Goal: Task Accomplishment & Management: Manage account settings

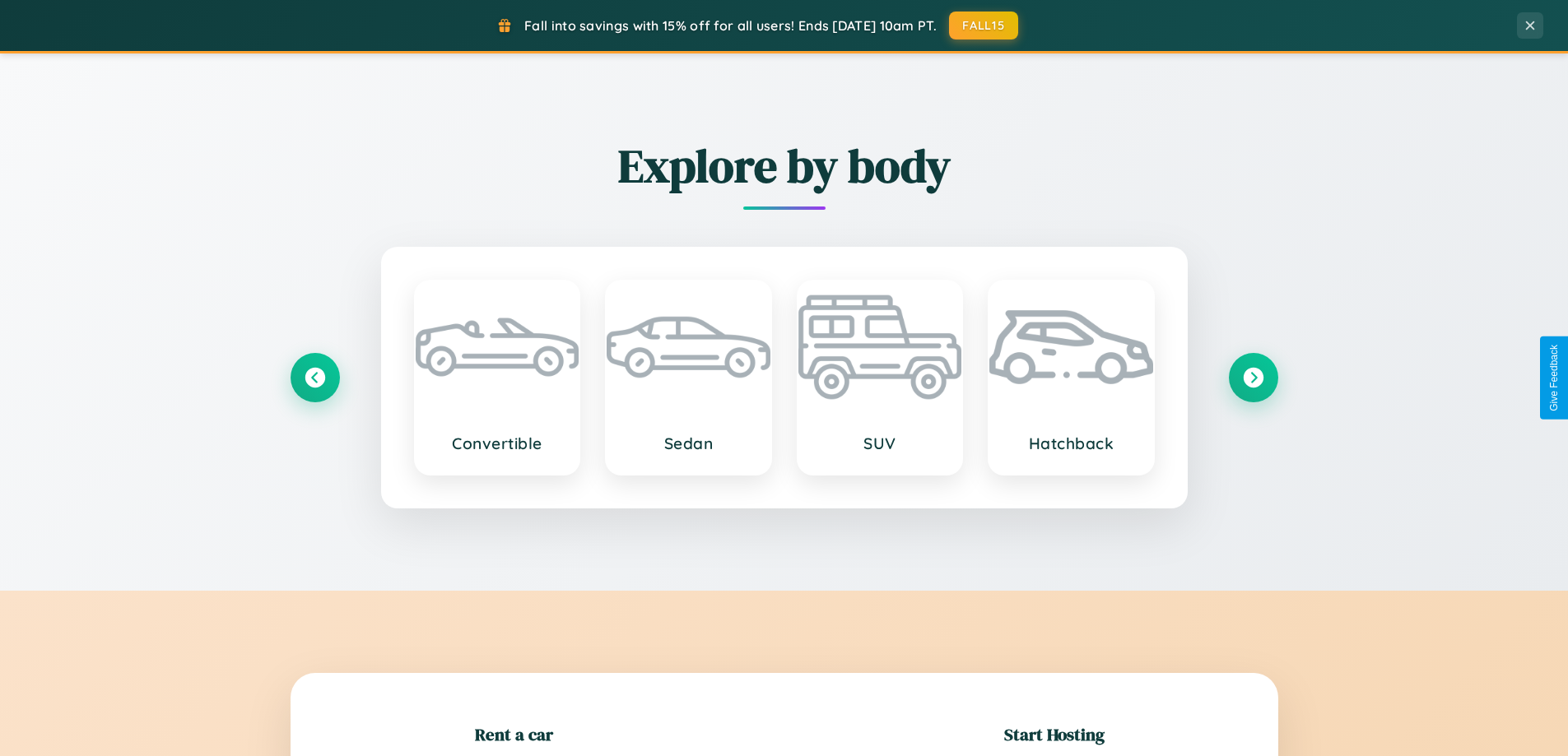
scroll to position [356, 0]
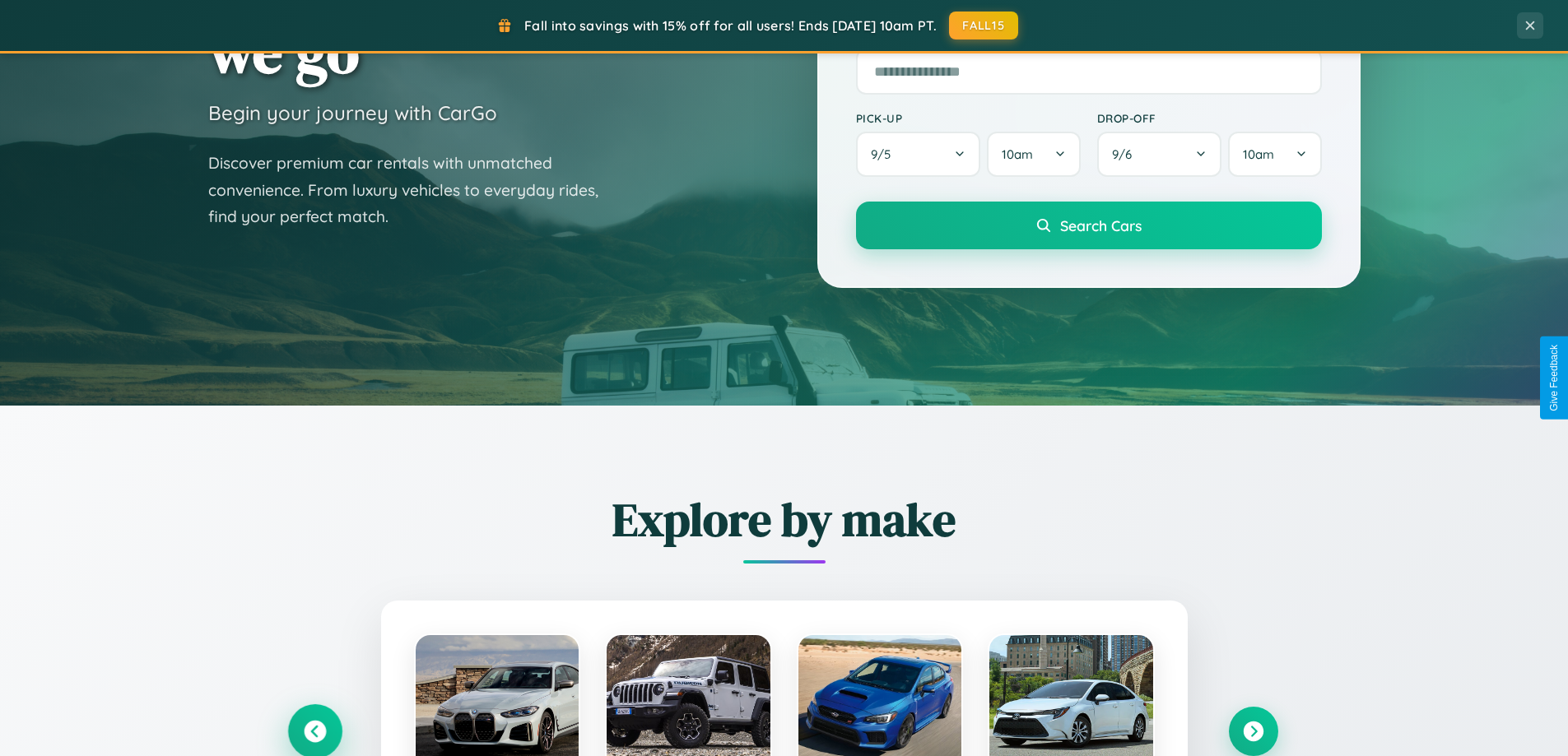
click at [315, 732] on icon at bounding box center [315, 731] width 22 height 22
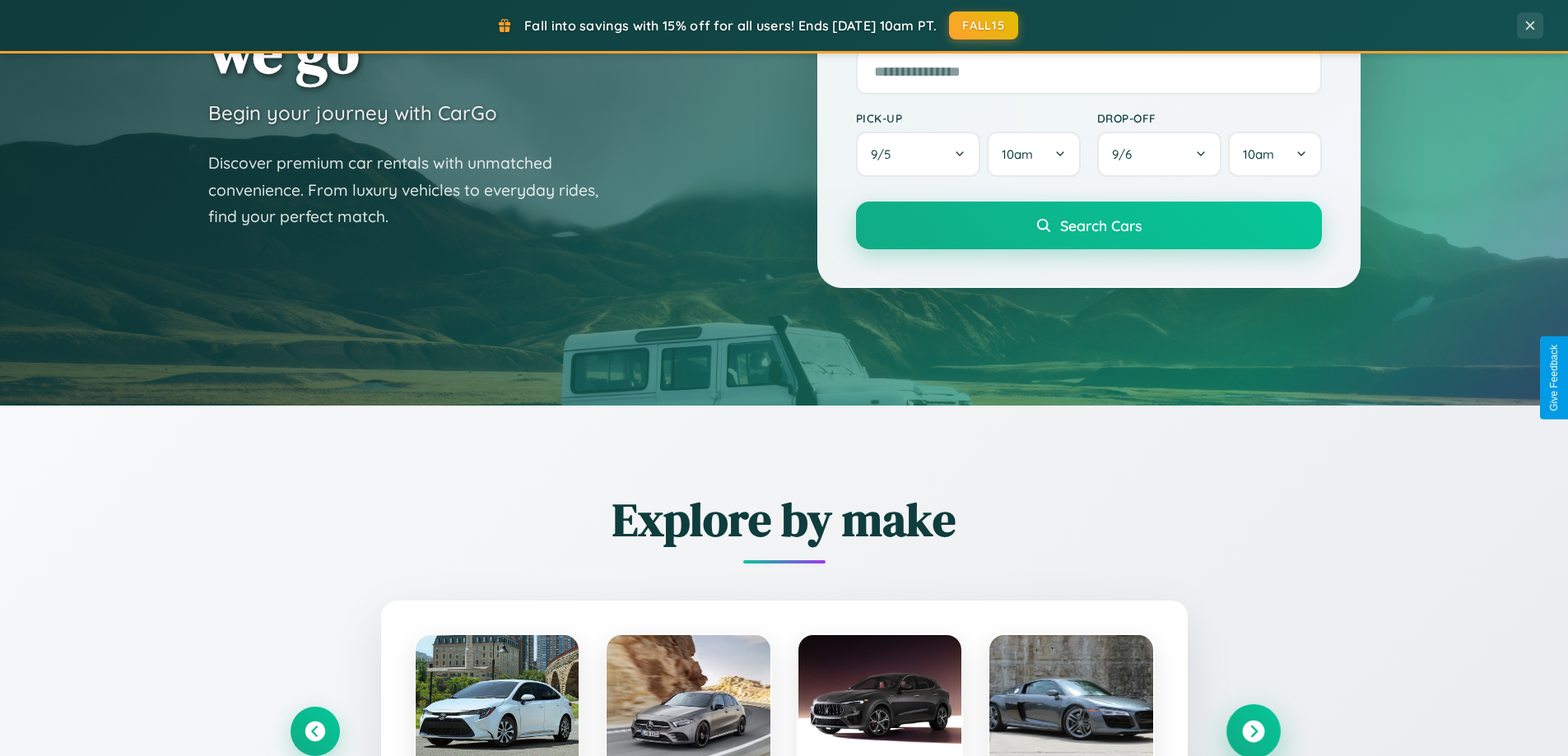
click at [1252, 731] on icon at bounding box center [1252, 731] width 22 height 22
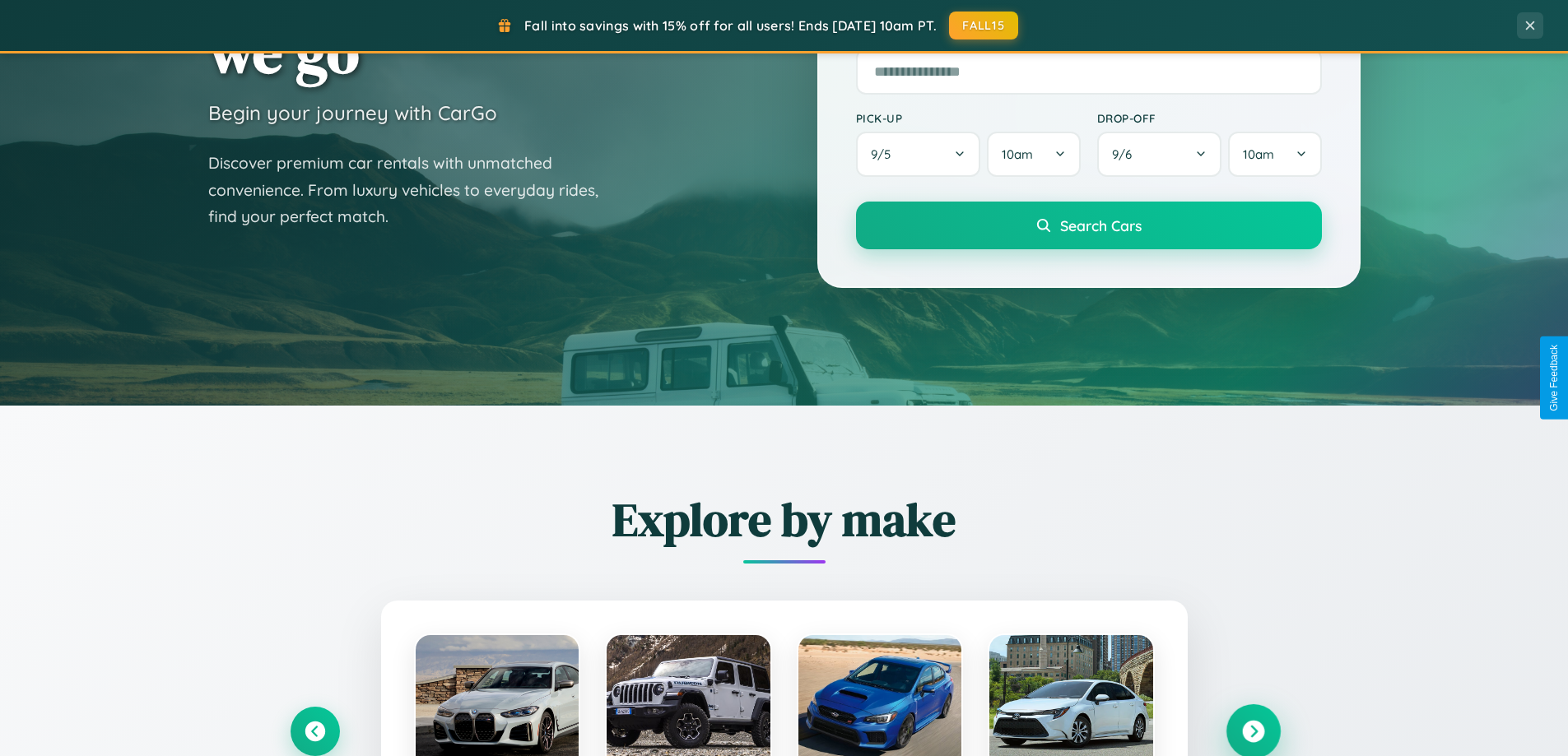
click at [1252, 730] on icon at bounding box center [1252, 731] width 22 height 22
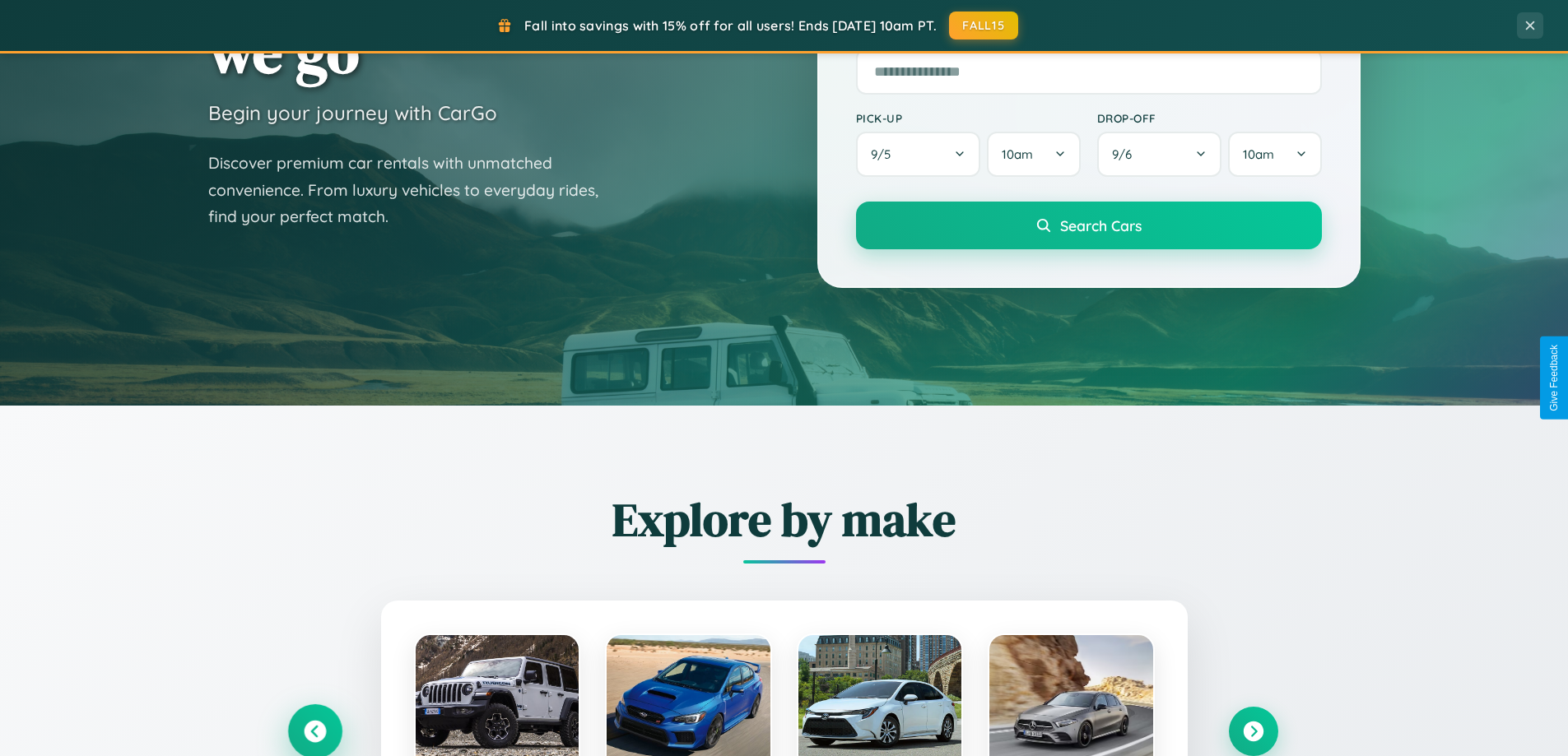
click at [315, 731] on icon at bounding box center [315, 731] width 22 height 22
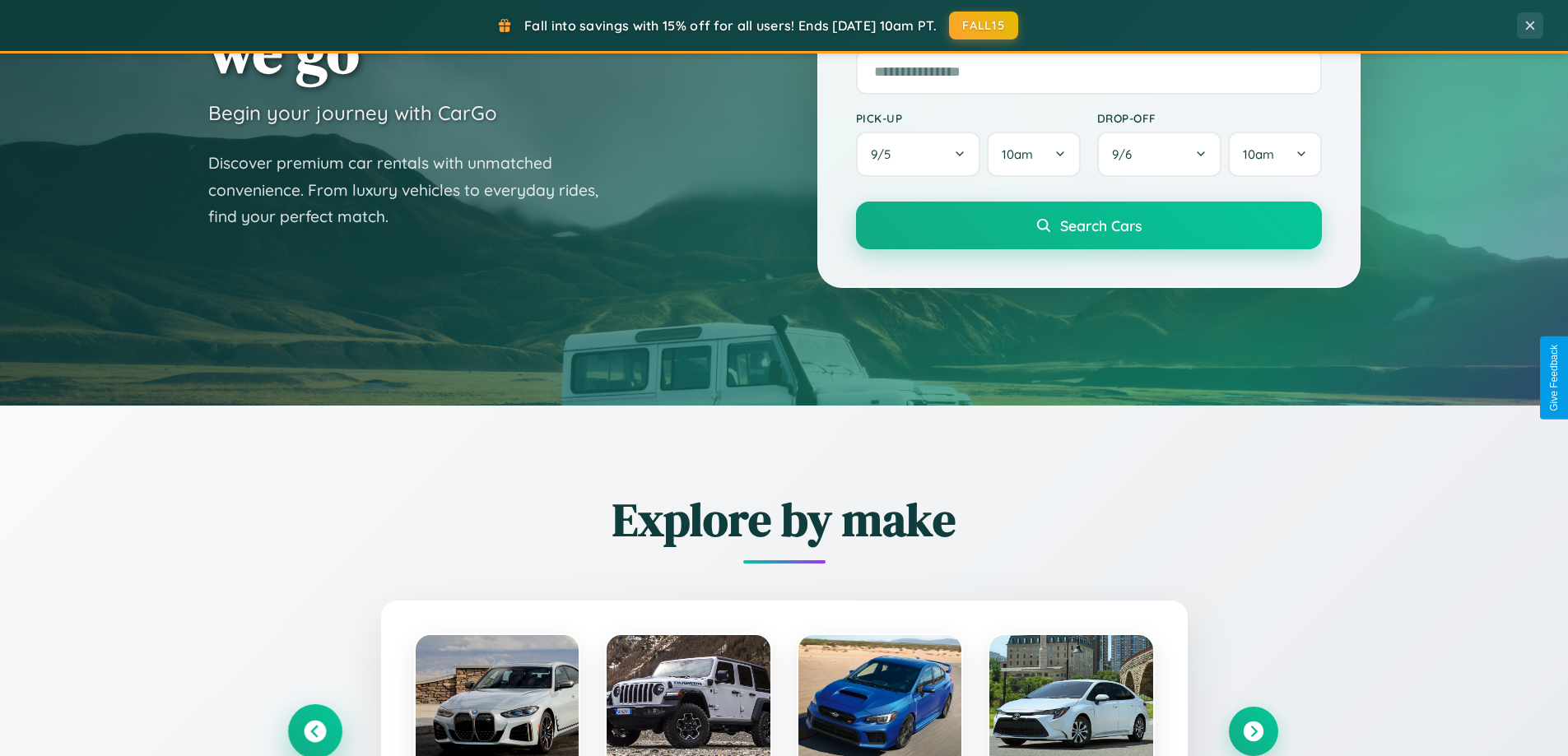
scroll to position [0, 0]
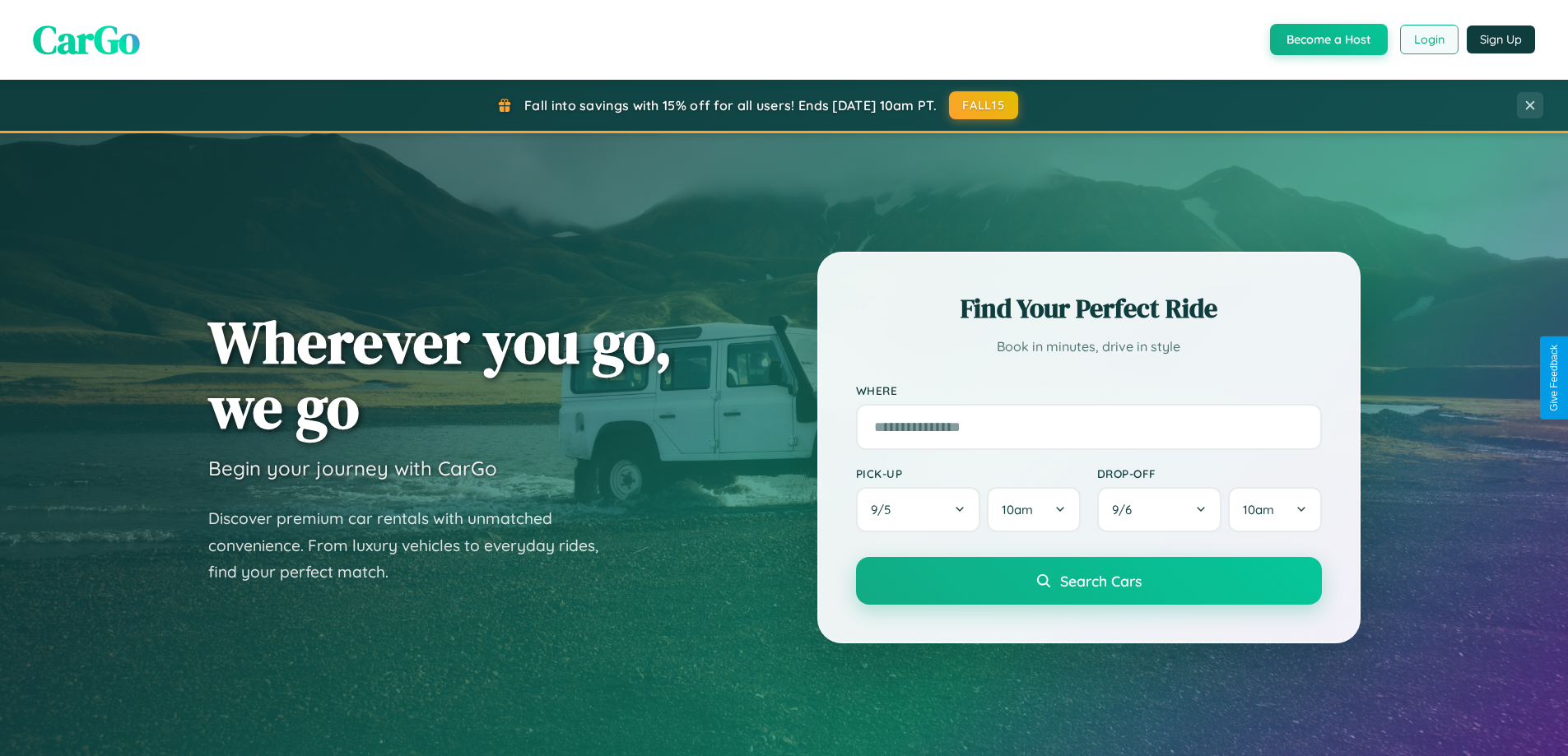
click at [1428, 39] on button "Login" at bounding box center [1429, 39] width 59 height 30
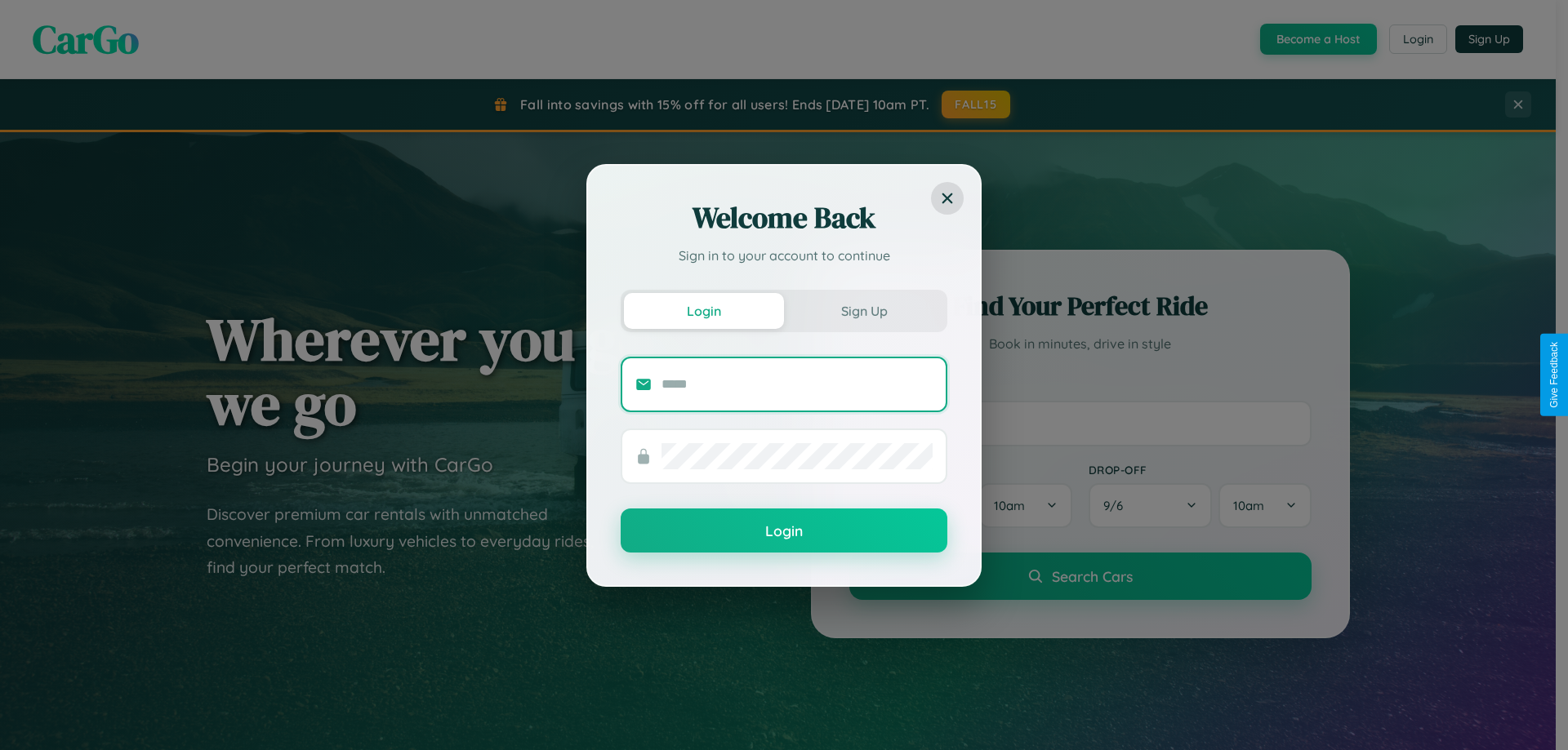
click at [797, 384] on input "text" at bounding box center [797, 384] width 271 height 26
type input "**********"
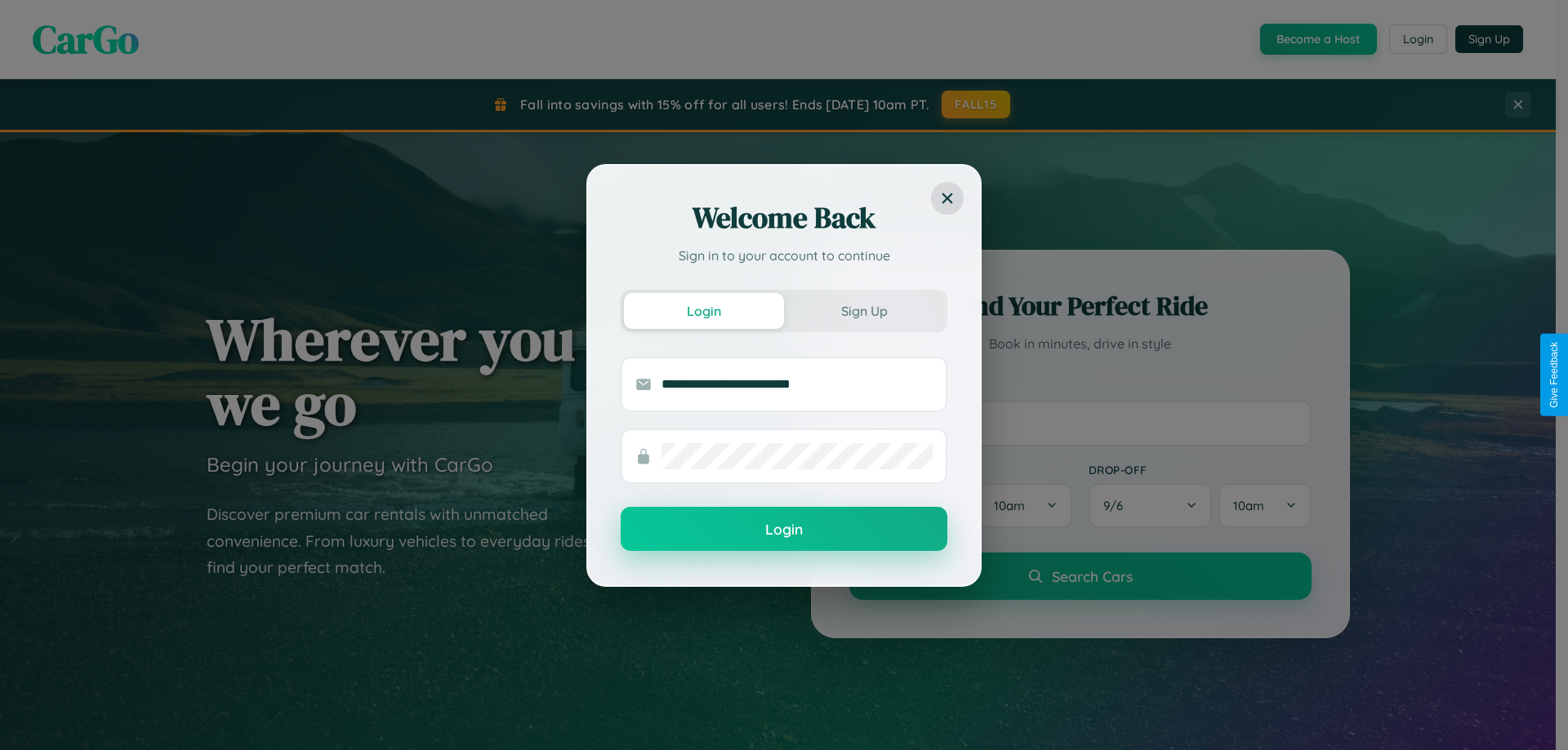
click at [784, 530] on button "Login" at bounding box center [784, 529] width 326 height 44
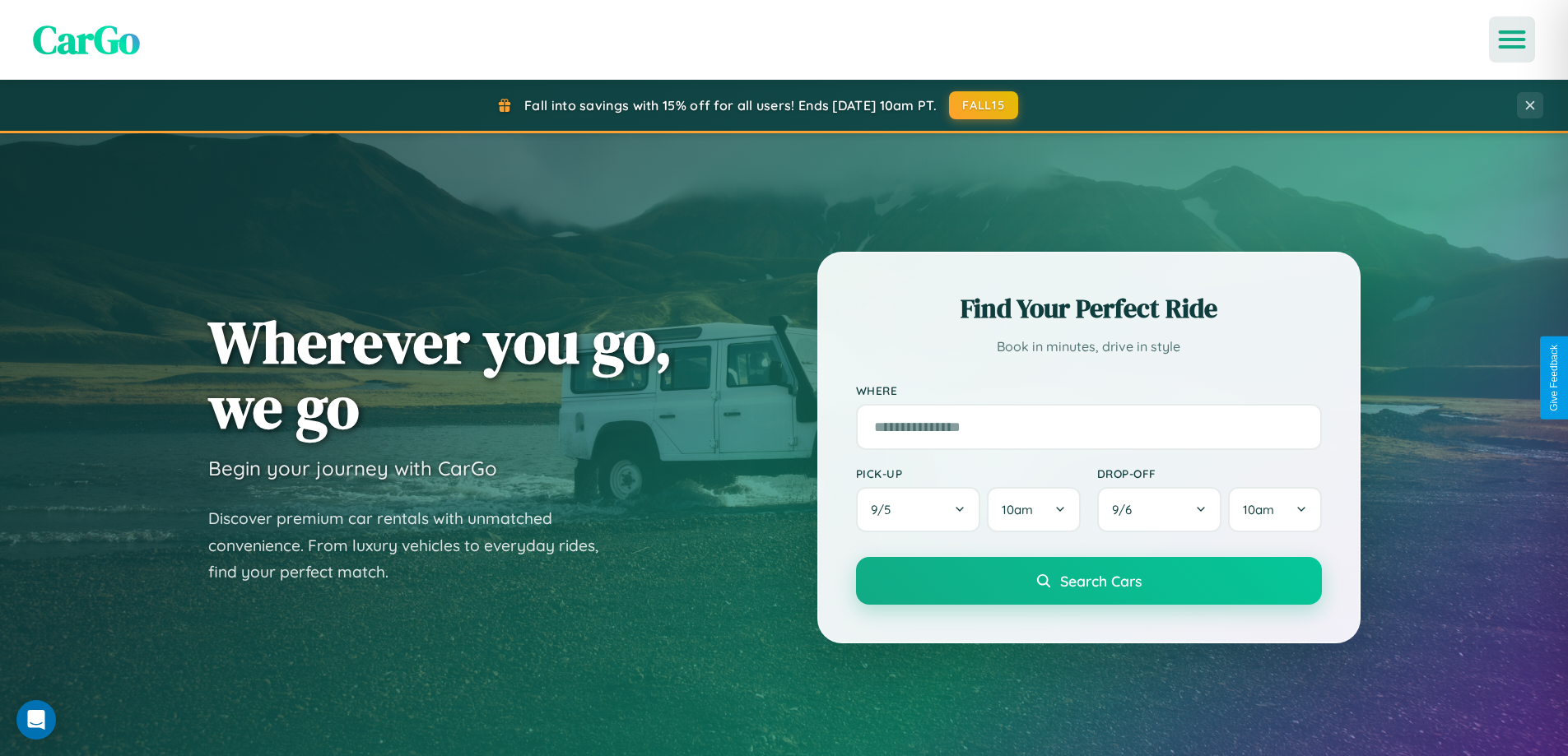
click at [1512, 39] on icon "Open menu" at bounding box center [1512, 38] width 24 height 14
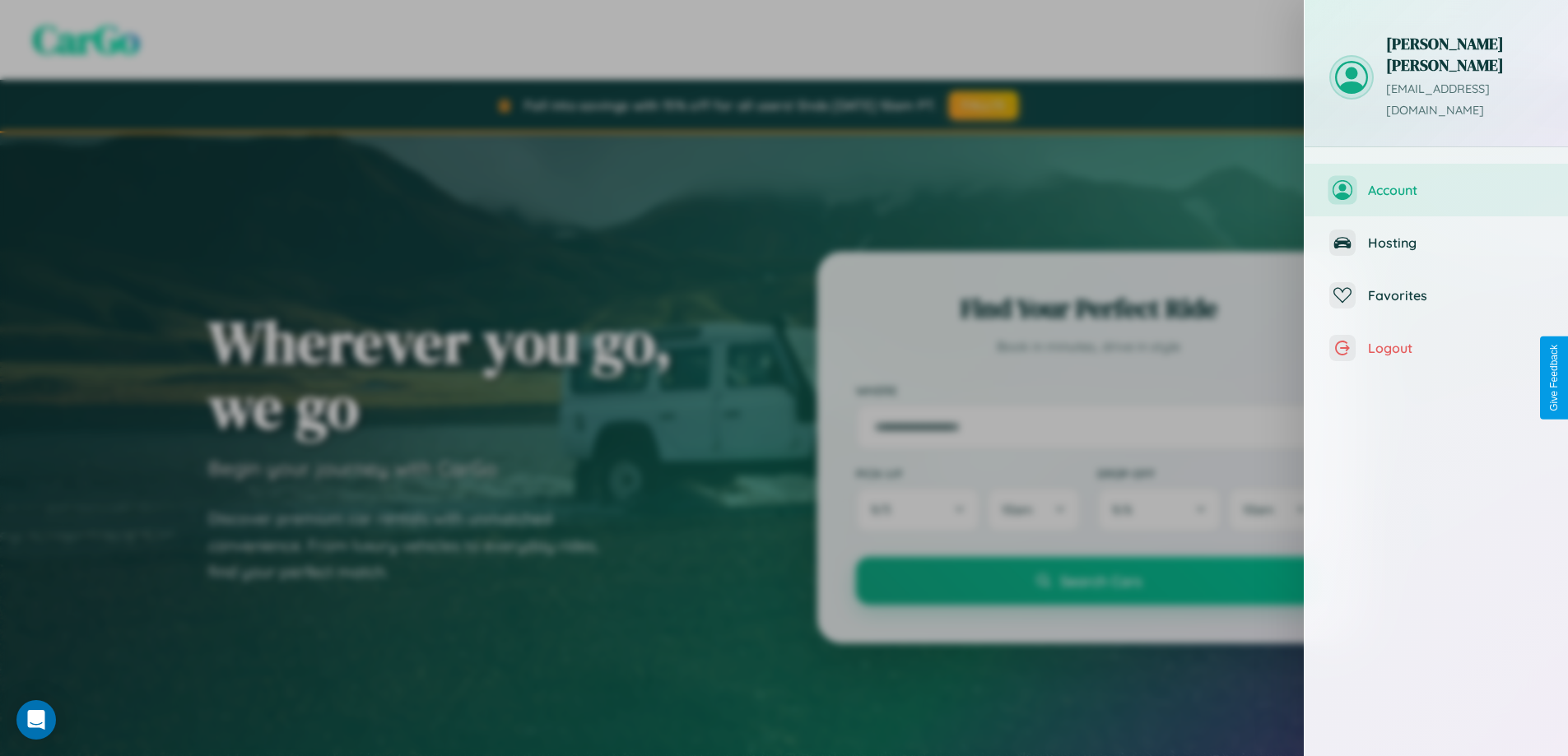
click at [1436, 182] on span "Account" at bounding box center [1455, 189] width 175 height 16
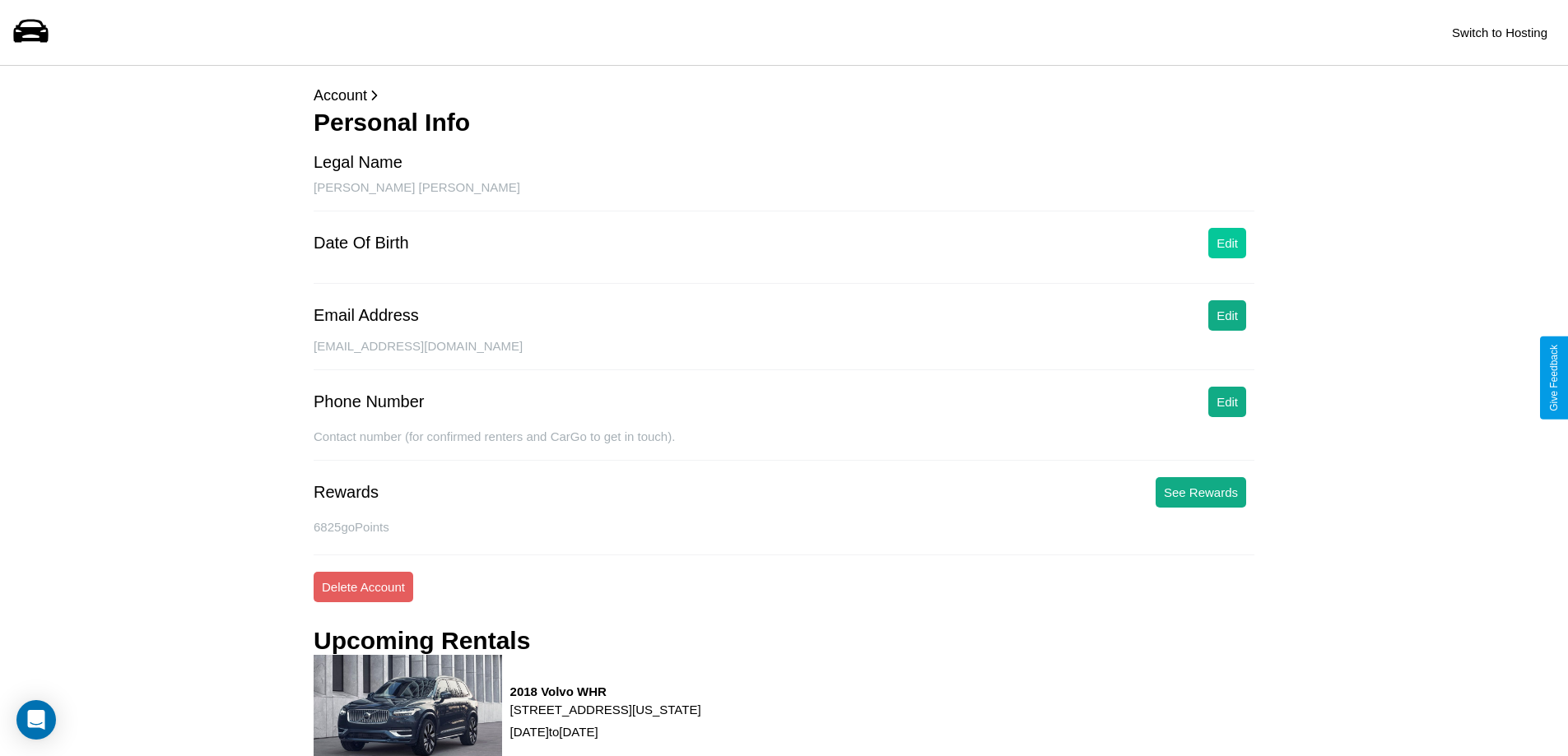
click at [1227, 242] on button "Edit" at bounding box center [1227, 243] width 38 height 31
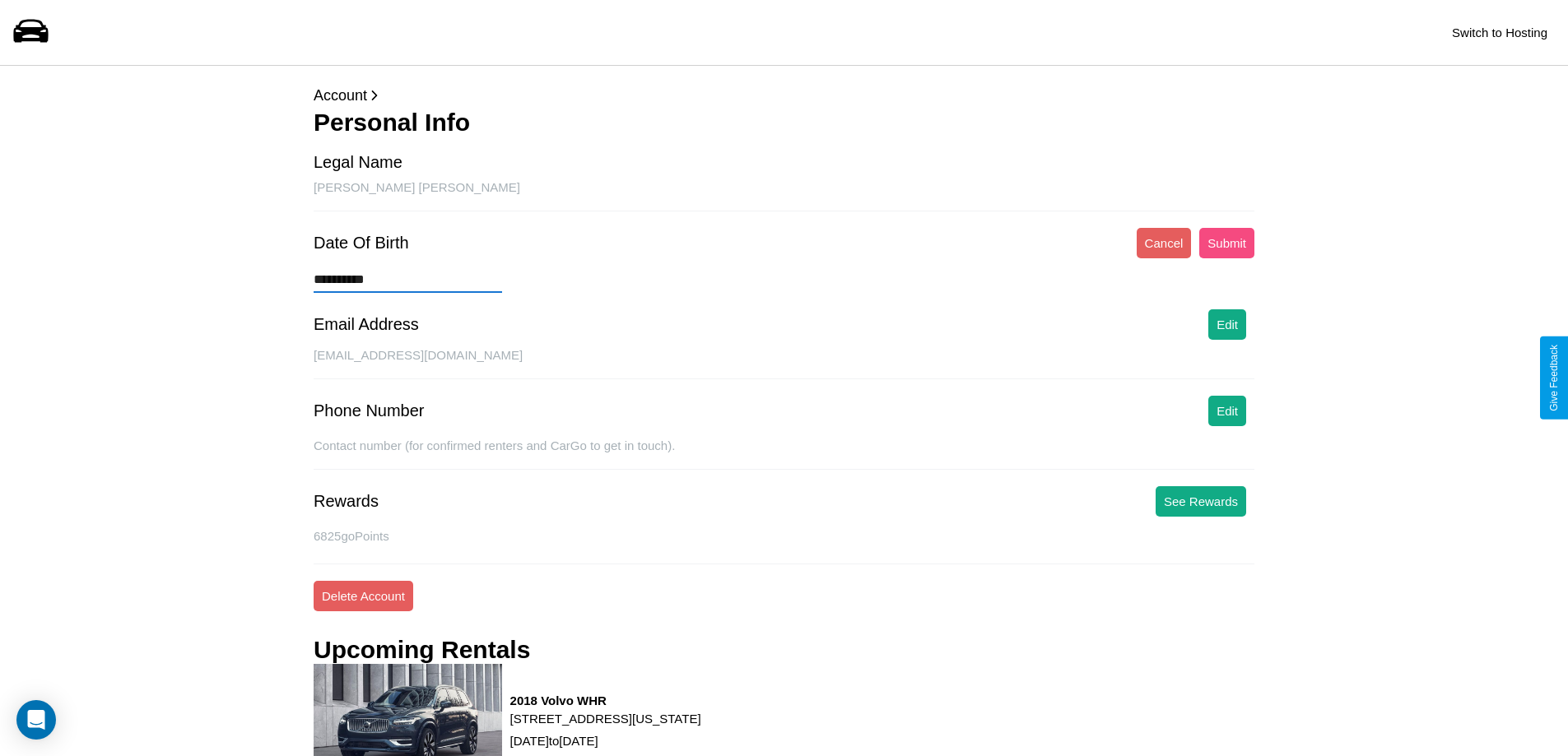
type input "**********"
click at [1227, 242] on button "Submit" at bounding box center [1226, 243] width 55 height 31
